Goal: Transaction & Acquisition: Purchase product/service

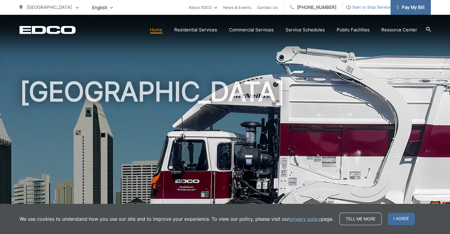
click at [412, 9] on span "Pay My Bill" at bounding box center [410, 7] width 28 height 7
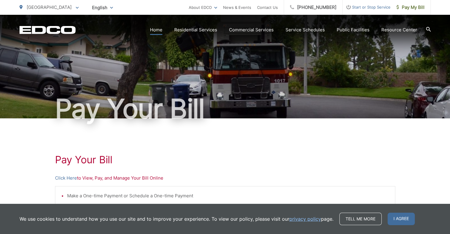
click at [160, 30] on link "Home" at bounding box center [156, 29] width 12 height 7
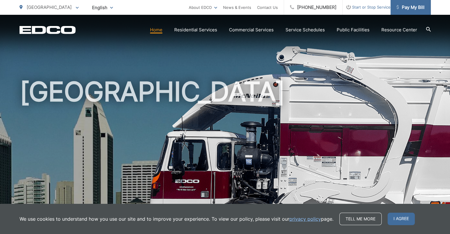
click at [416, 7] on span "Pay My Bill" at bounding box center [410, 7] width 28 height 7
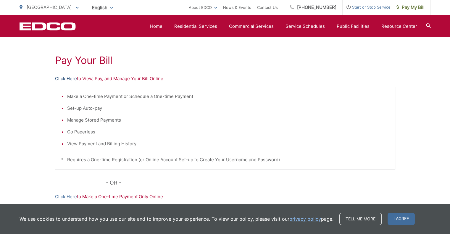
scroll to position [89, 0]
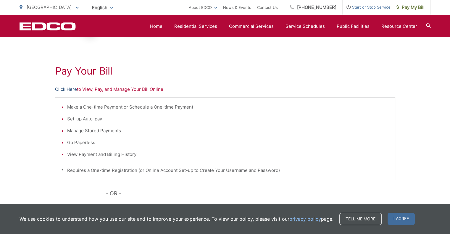
click at [66, 90] on link "Click Here" at bounding box center [66, 89] width 22 height 7
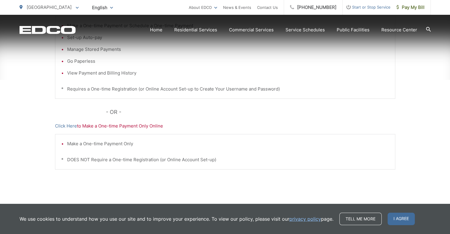
scroll to position [170, 0]
